Goal: Find specific fact: Find specific page/section

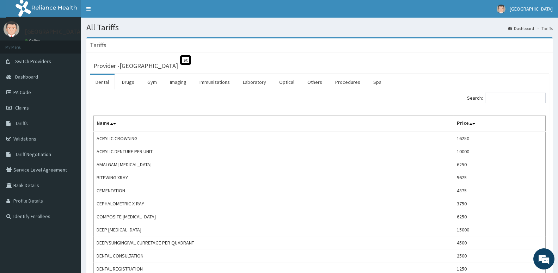
click at [350, 84] on link "Procedures" at bounding box center [348, 82] width 36 height 15
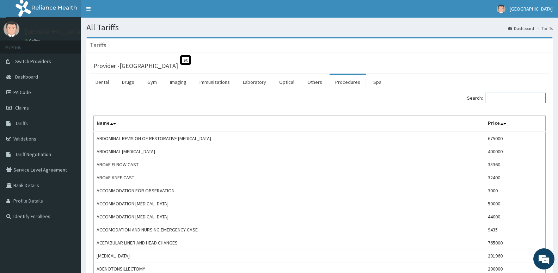
click at [521, 99] on input "Search:" at bounding box center [515, 98] width 61 height 11
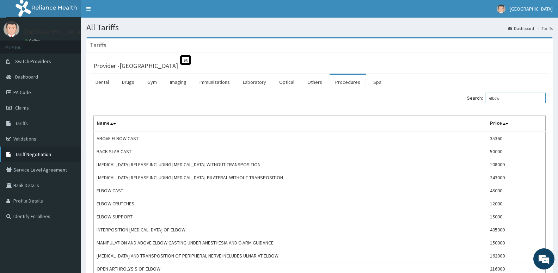
type input "elbow"
click at [34, 153] on span "Tariff Negotiation" at bounding box center [33, 154] width 36 height 6
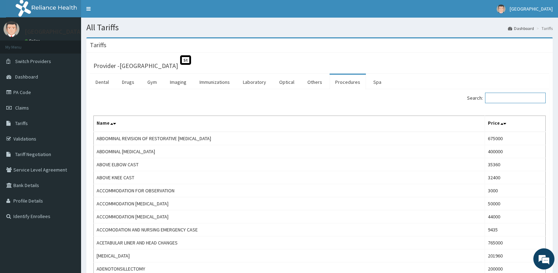
click at [511, 99] on input "Search:" at bounding box center [515, 98] width 61 height 11
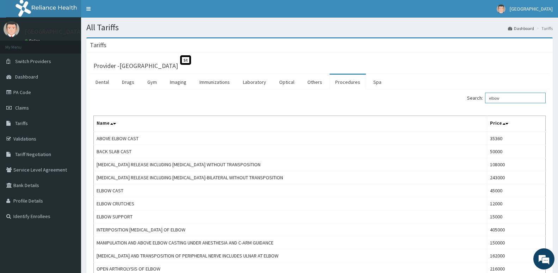
type input "elbow"
